Goal: Navigation & Orientation: Find specific page/section

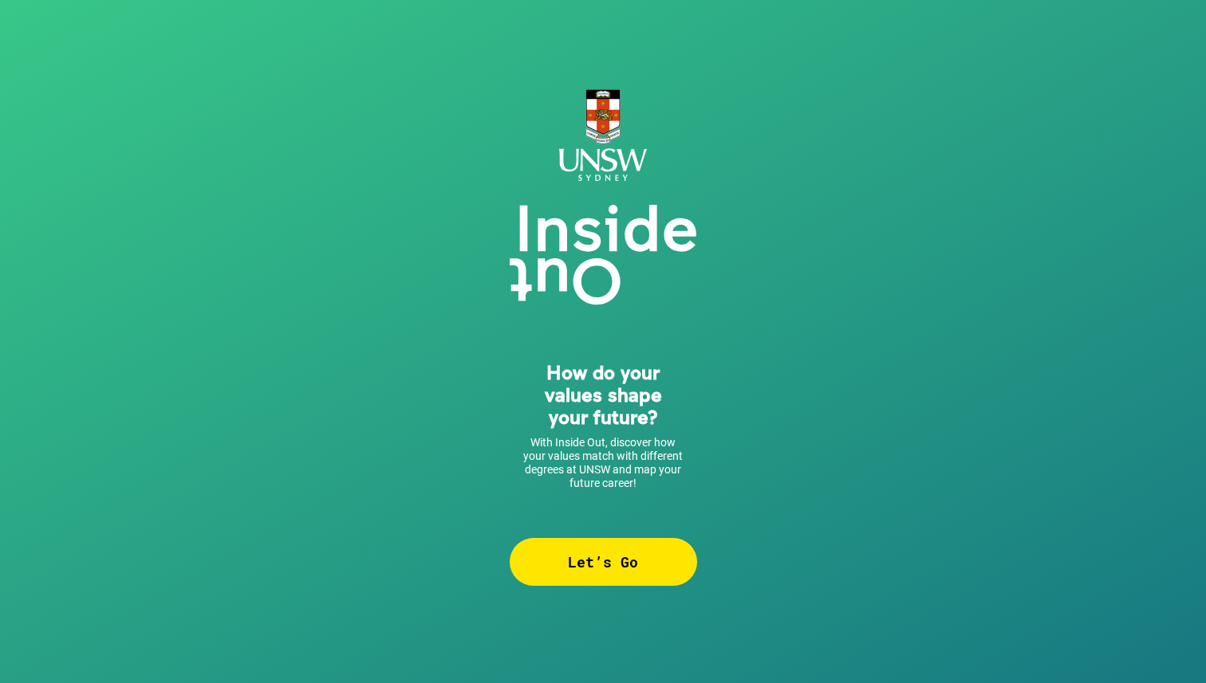
click at [610, 585] on div "Let’s Go" at bounding box center [603, 562] width 187 height 48
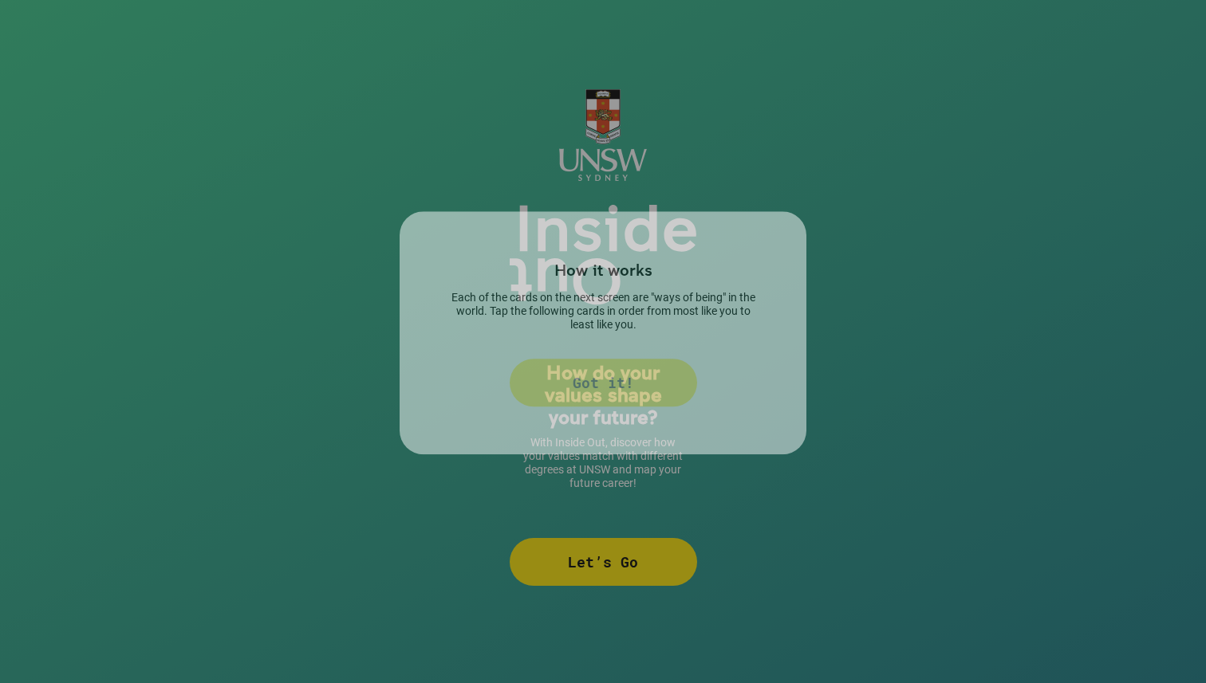
click at [612, 564] on div "How it works Each of the cards on the next screen are "ways of being" in the wo…" at bounding box center [603, 341] width 1206 height 683
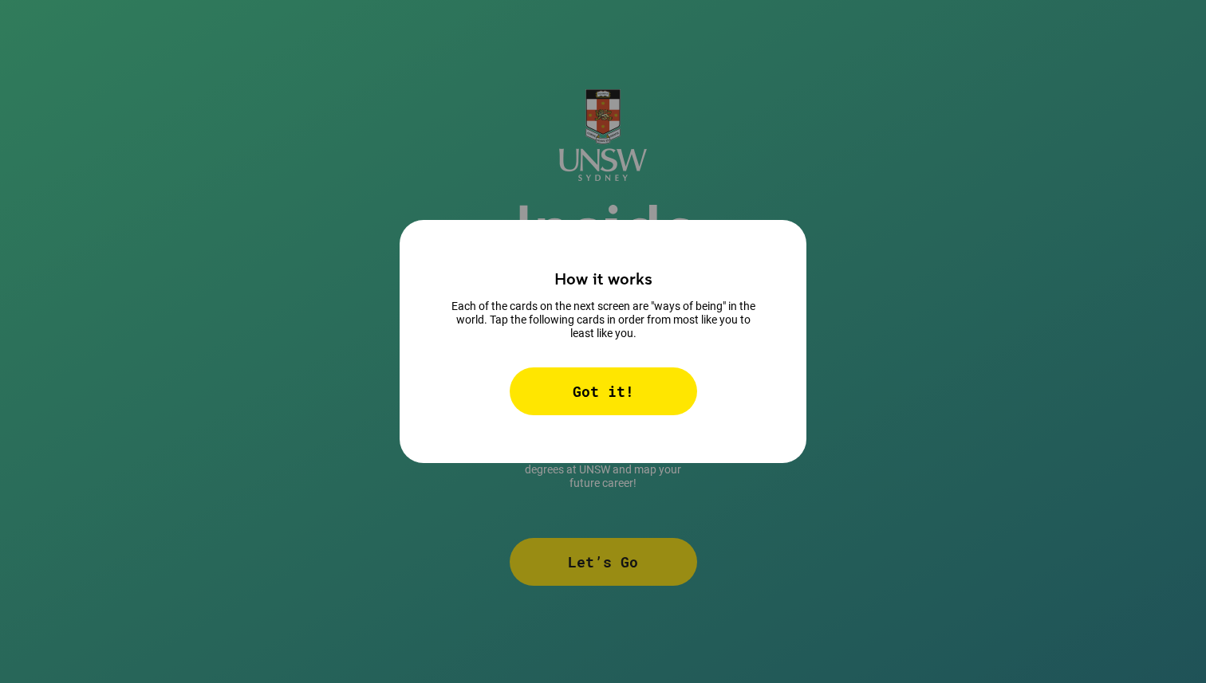
click at [636, 374] on div "Got it!" at bounding box center [603, 392] width 187 height 48
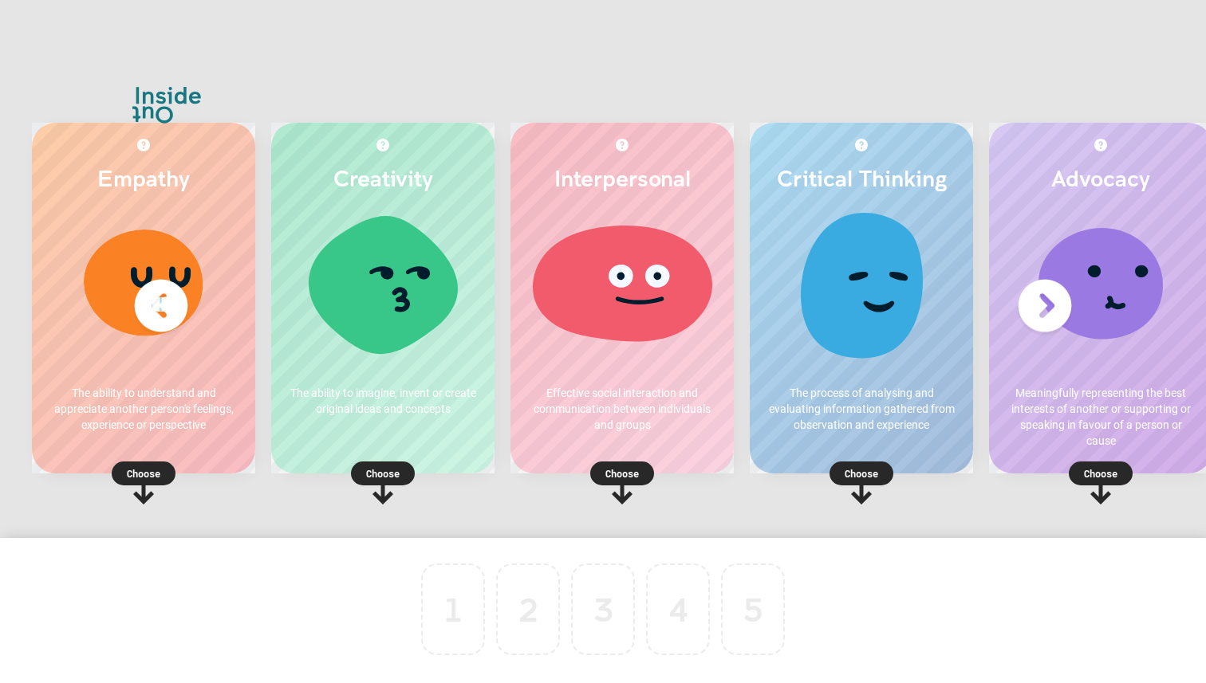
click at [389, 474] on p "Choose" at bounding box center [382, 474] width 223 height 16
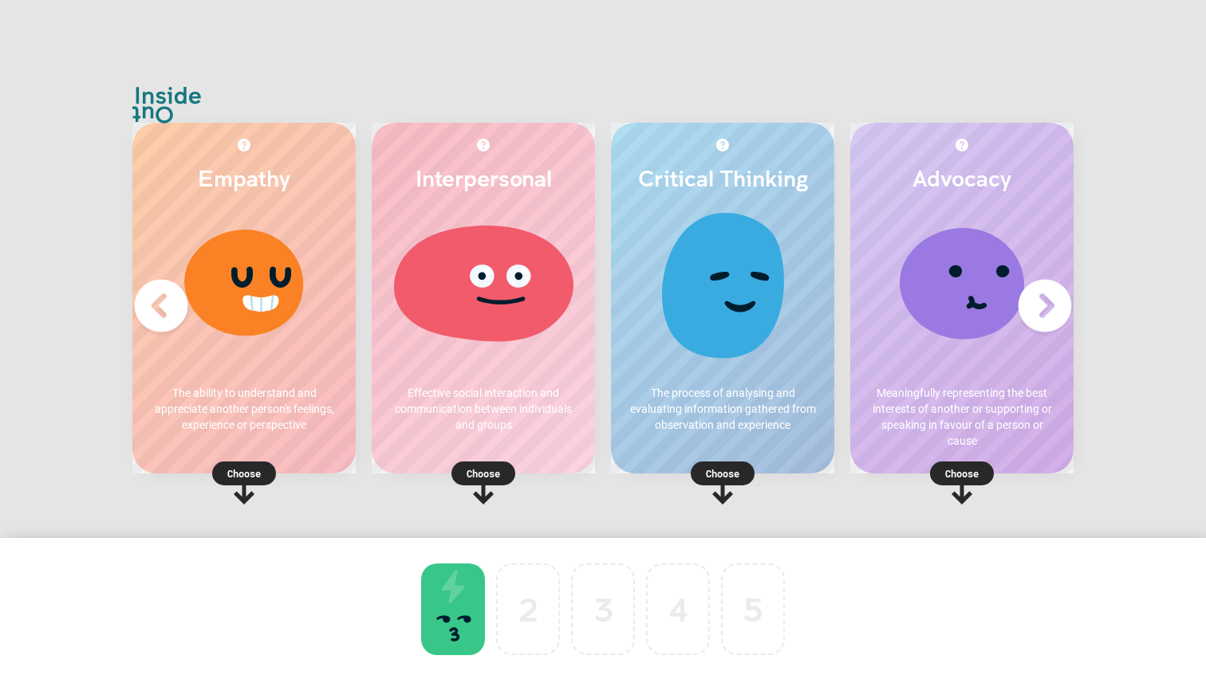
scroll to position [0, 66]
click at [665, 471] on p "Choose" at bounding box center [722, 474] width 223 height 16
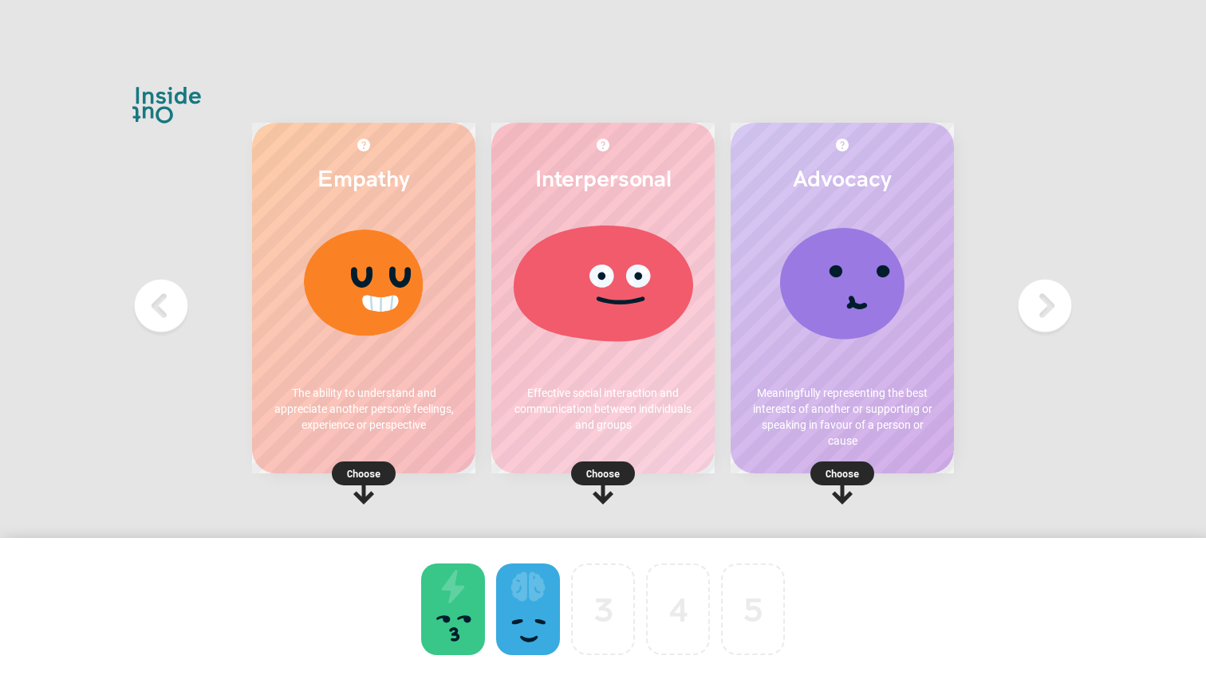
click at [469, 593] on div at bounding box center [453, 610] width 64 height 92
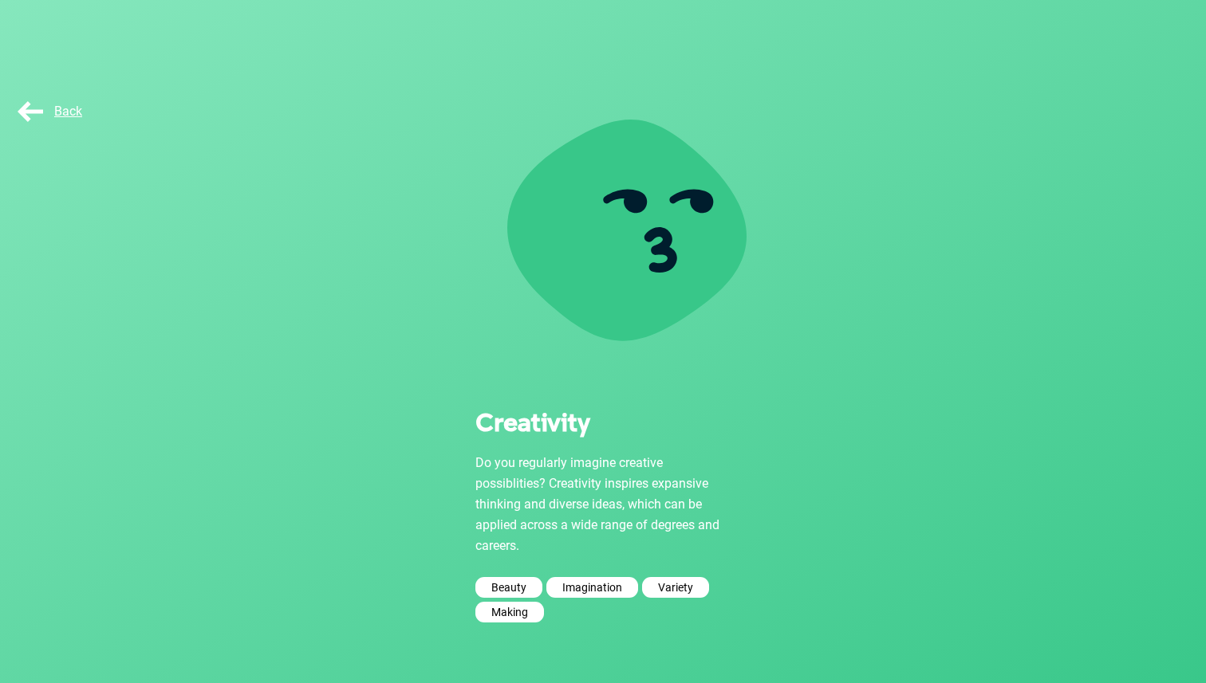
click at [38, 113] on span "Back" at bounding box center [48, 111] width 68 height 15
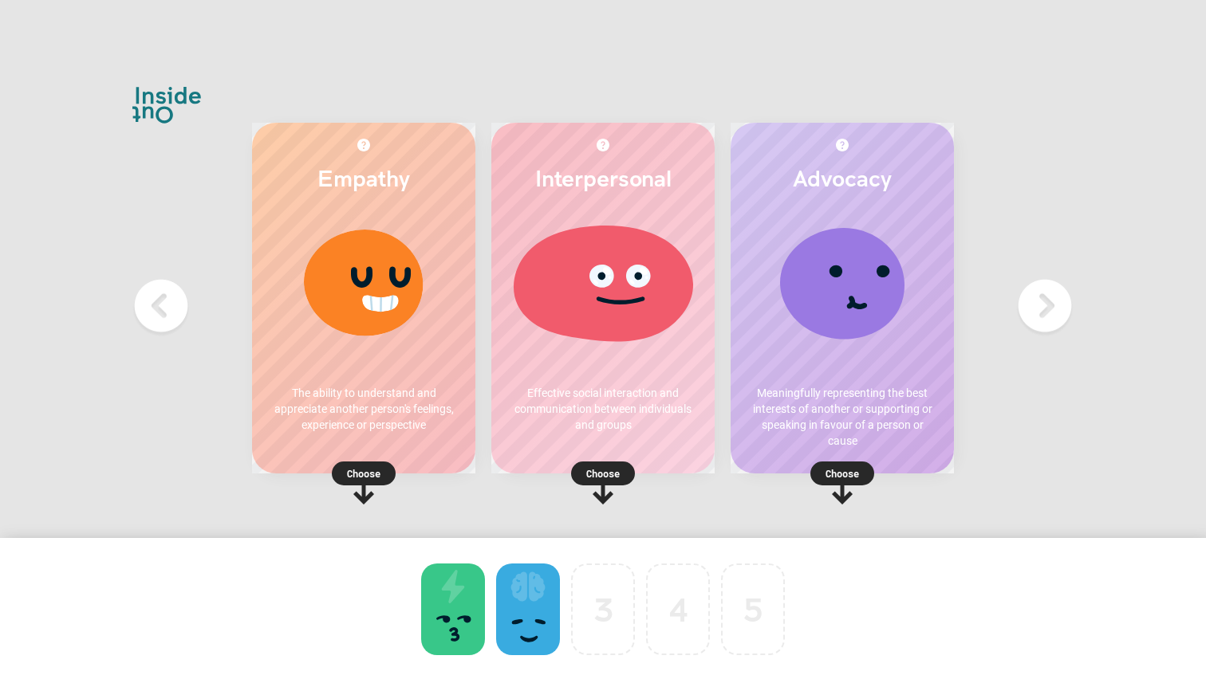
click at [368, 476] on p "Choose" at bounding box center [363, 474] width 223 height 16
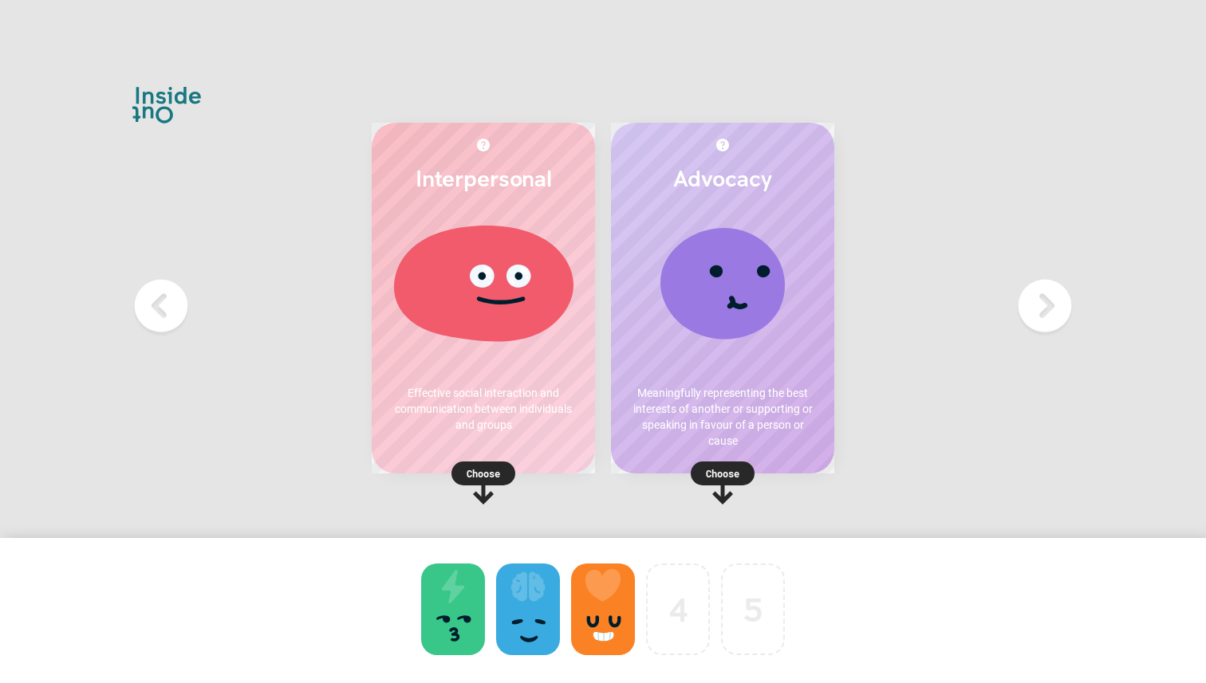
click at [706, 477] on p "Choose" at bounding box center [722, 474] width 223 height 16
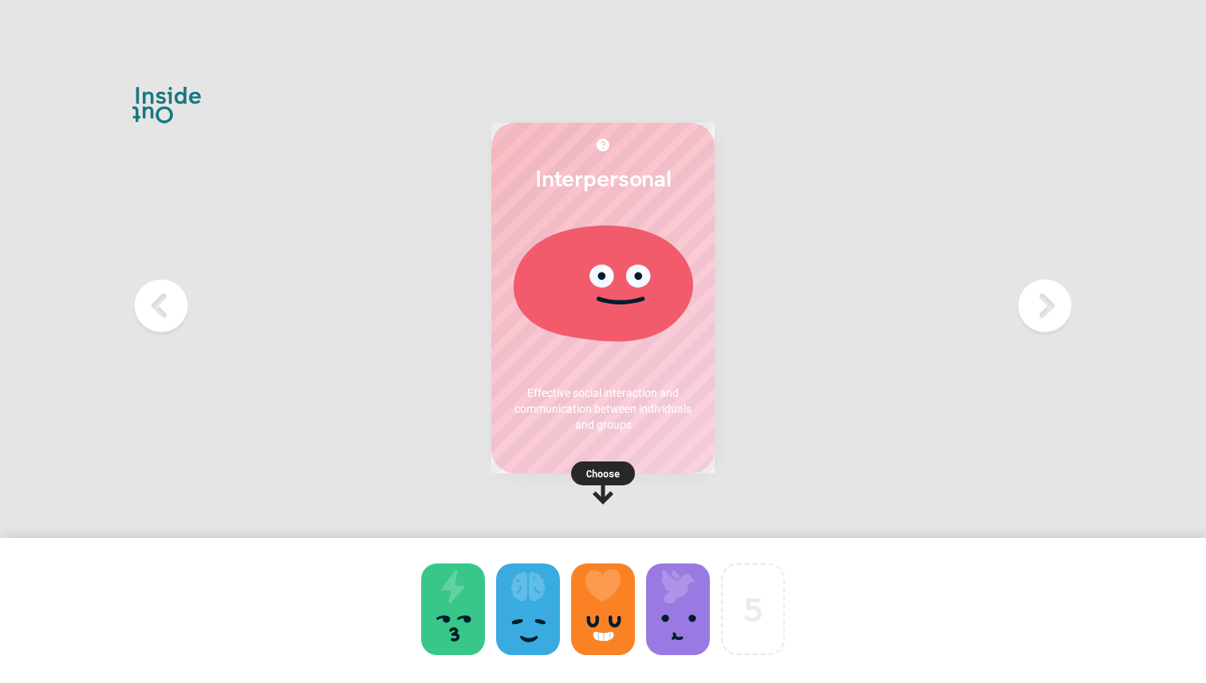
click at [584, 467] on rect at bounding box center [603, 474] width 64 height 24
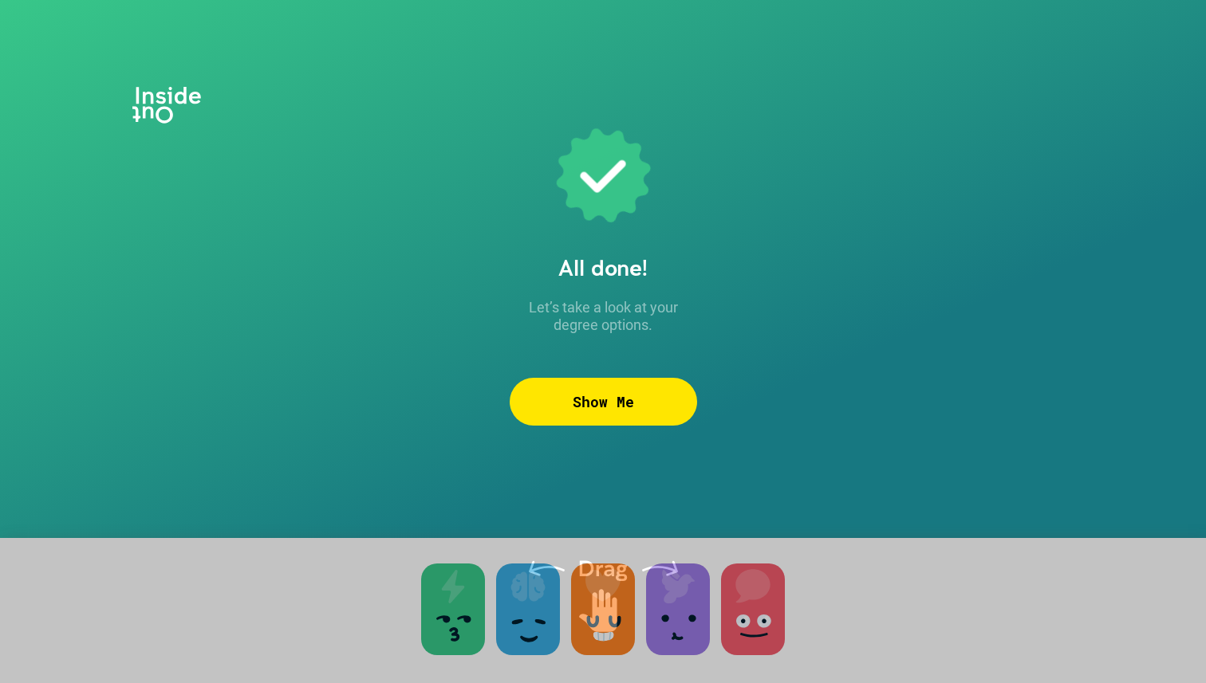
click at [644, 396] on div "Show Me" at bounding box center [603, 402] width 187 height 48
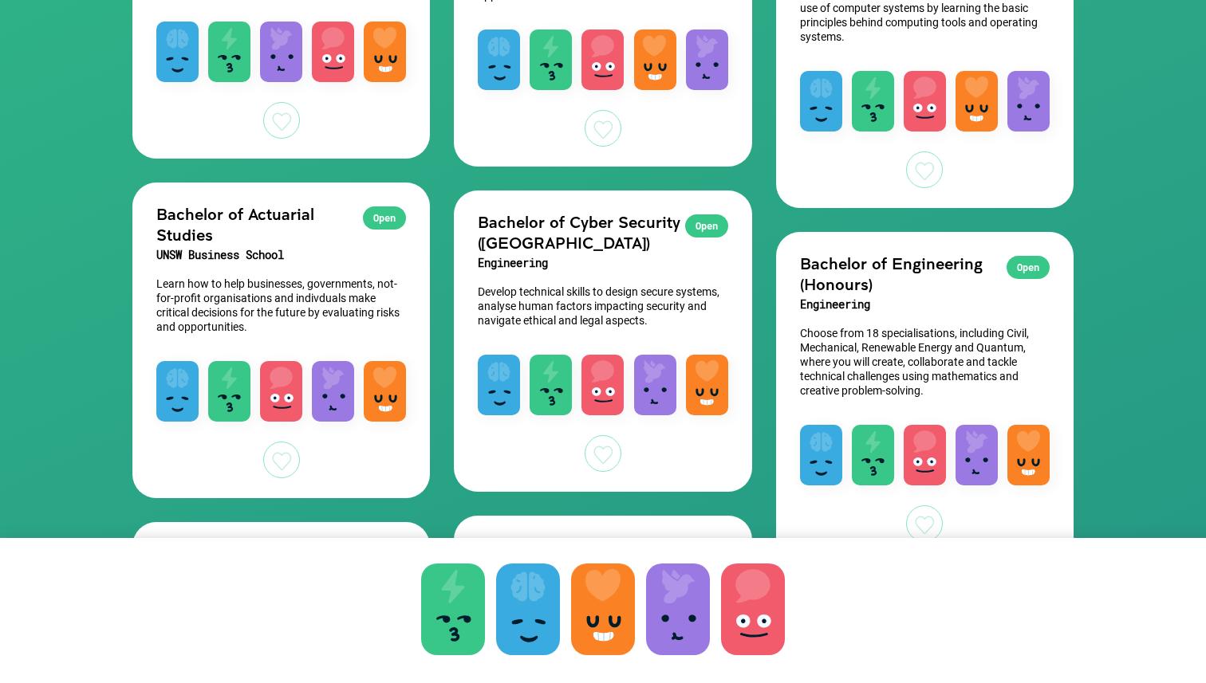
scroll to position [1023, 0]
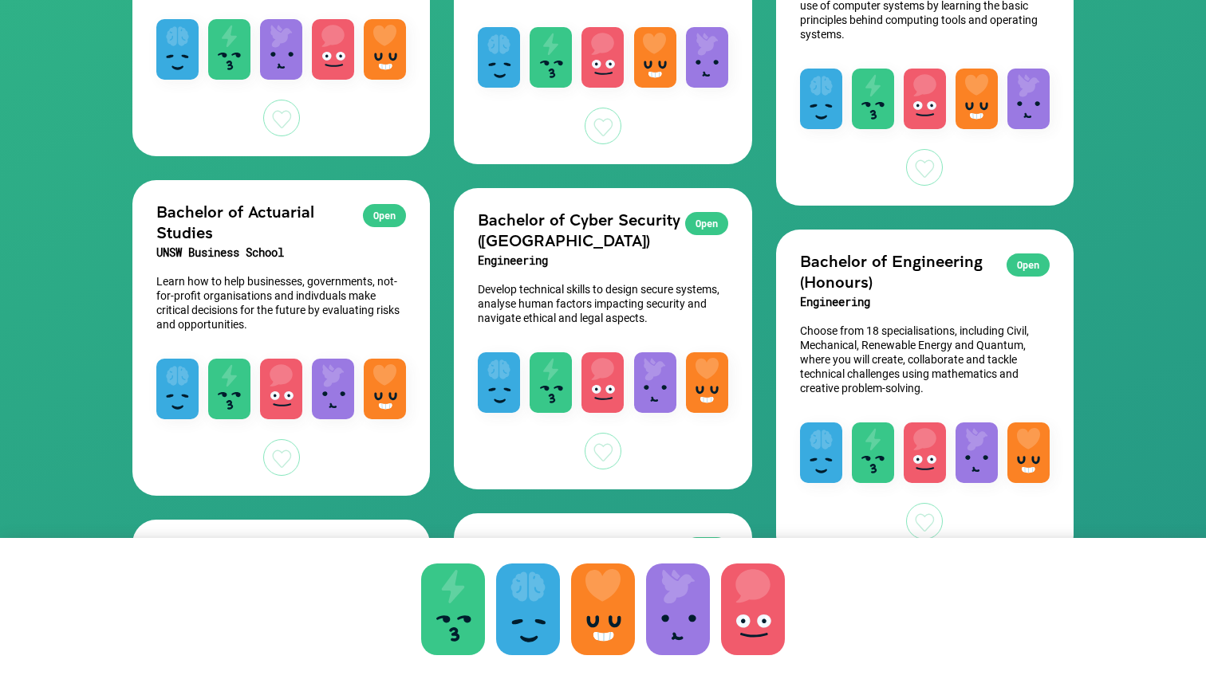
click at [750, 593] on div at bounding box center [753, 610] width 64 height 92
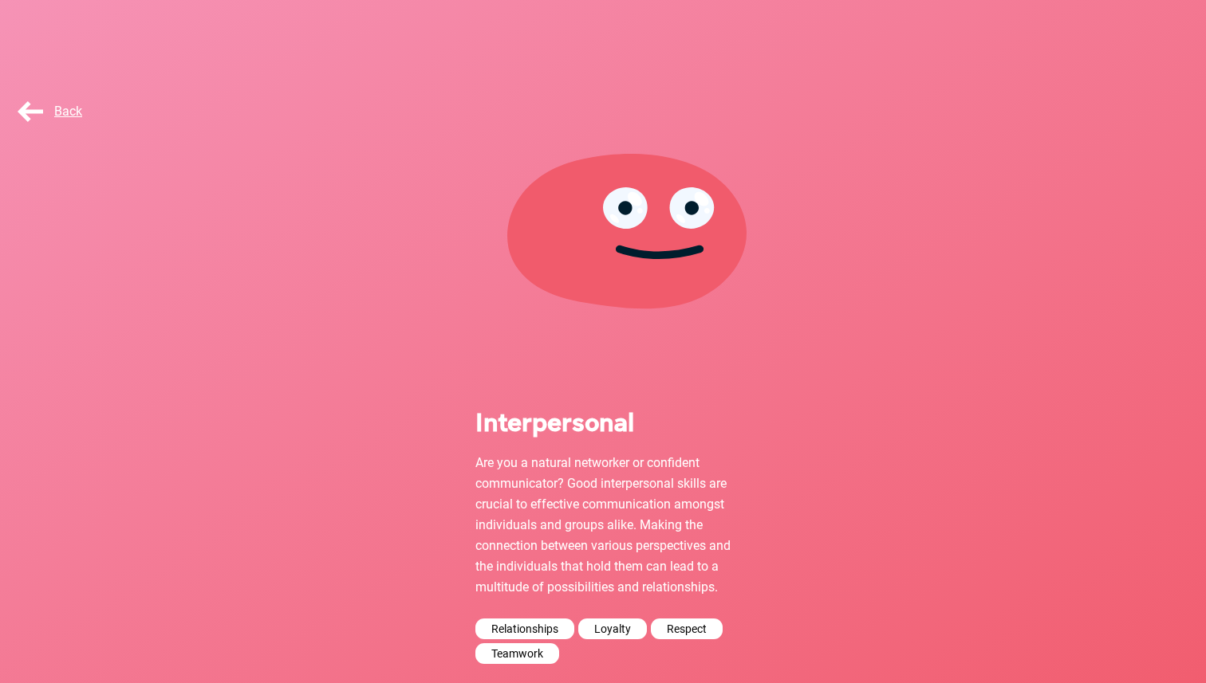
click at [46, 111] on span "Back" at bounding box center [48, 111] width 68 height 15
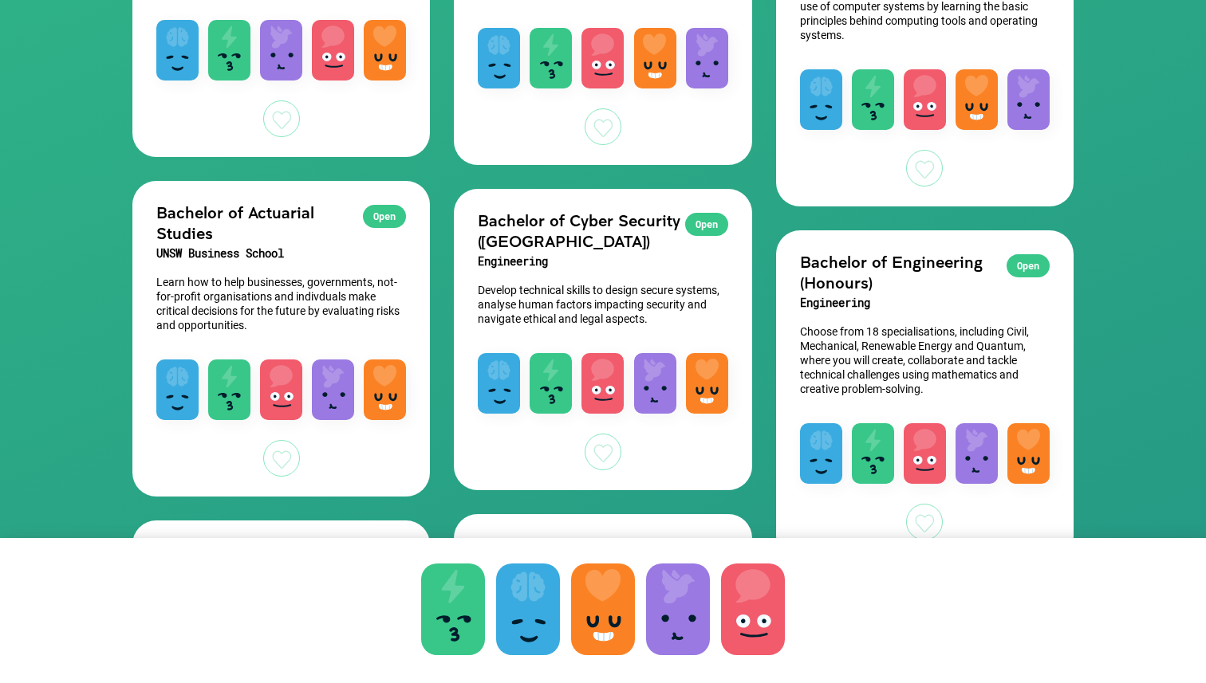
scroll to position [1024, 0]
